Goal: Task Accomplishment & Management: Manage account settings

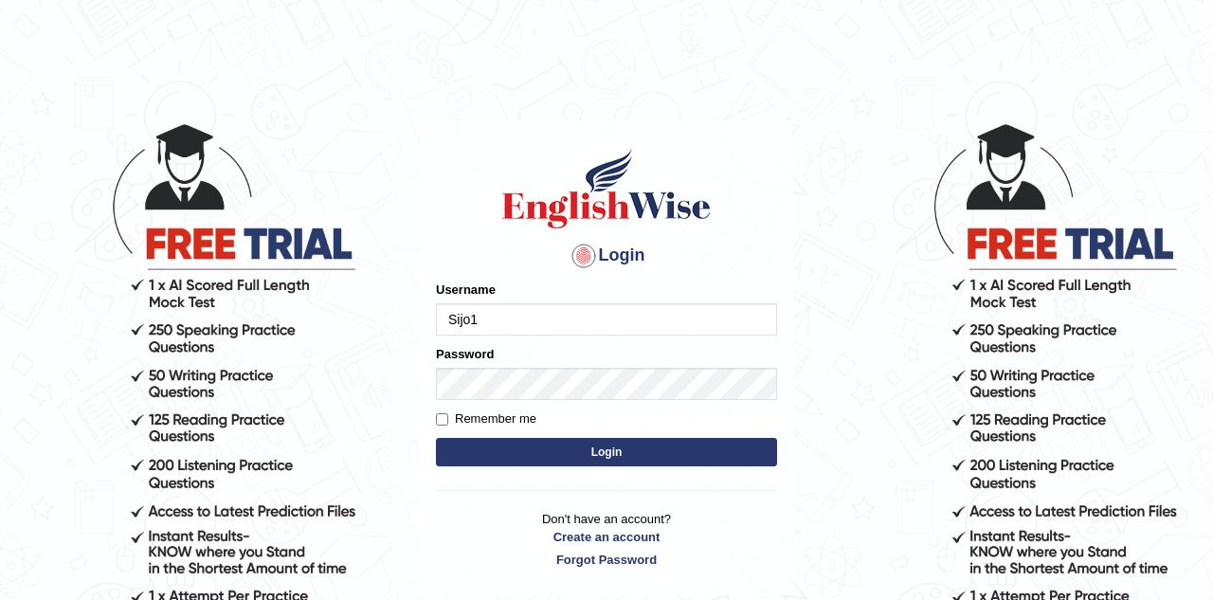
click at [493, 311] on input "Sijo1" at bounding box center [606, 319] width 341 height 32
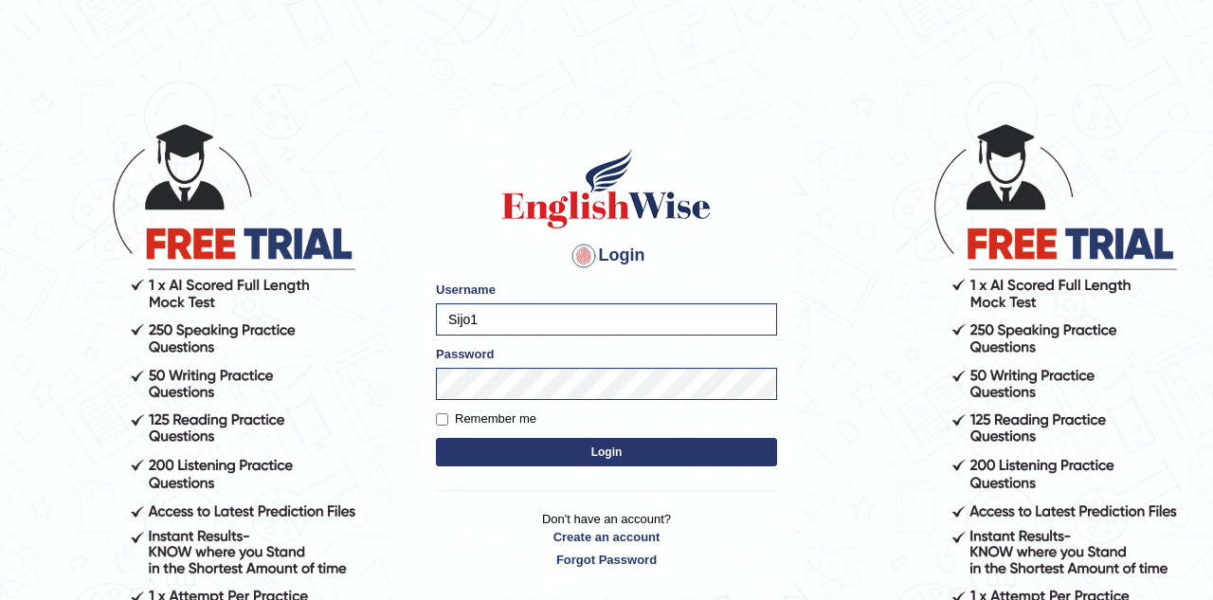
click at [528, 454] on button "Login" at bounding box center [606, 452] width 341 height 28
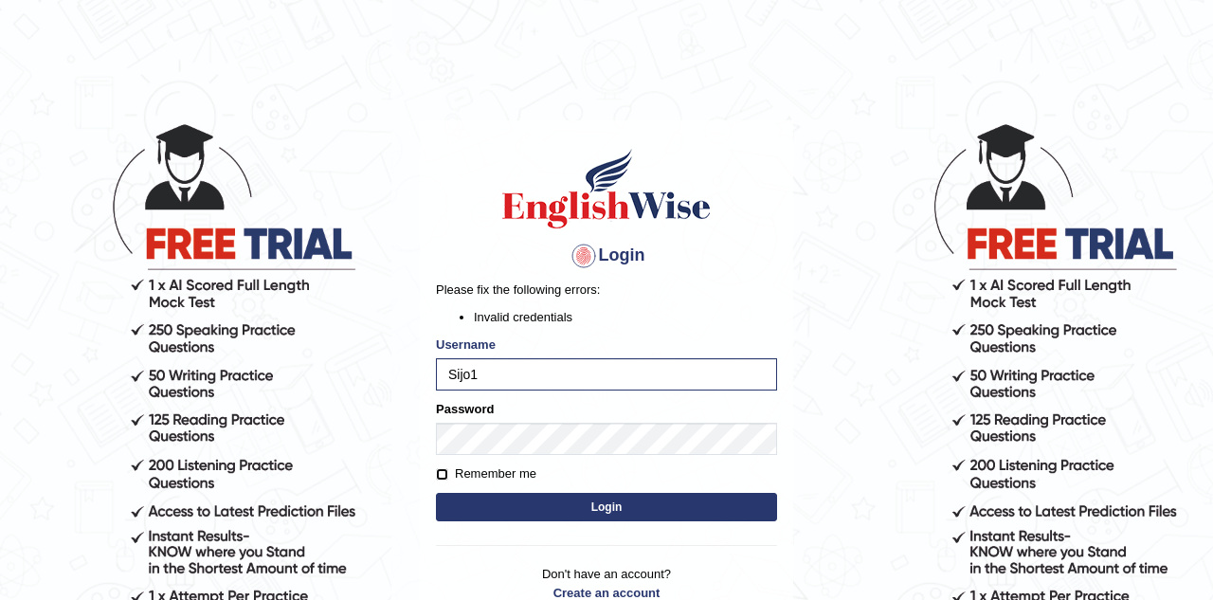
click at [445, 474] on input "Remember me" at bounding box center [442, 474] width 12 height 12
checkbox input "true"
click at [609, 512] on button "Login" at bounding box center [606, 507] width 341 height 28
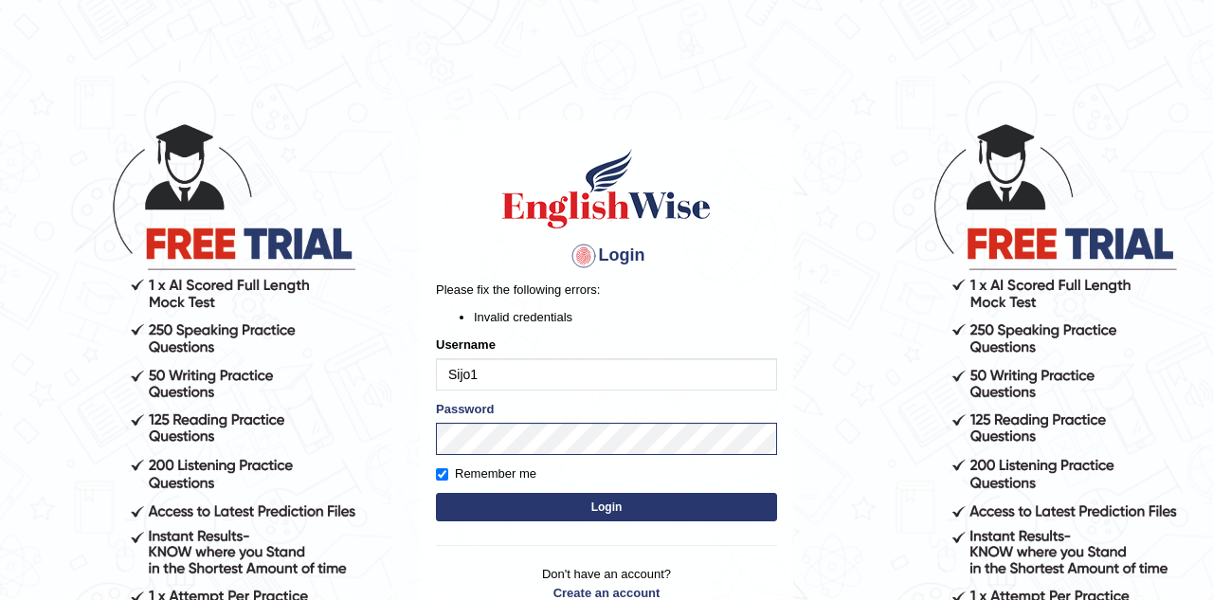
click at [629, 497] on button "Login" at bounding box center [606, 507] width 341 height 28
